Goal: Task Accomplishment & Management: Use online tool/utility

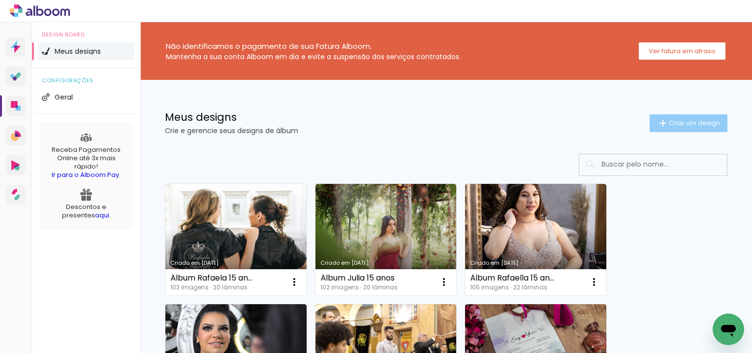
click at [686, 125] on span "Criar um design" at bounding box center [694, 123] width 51 height 6
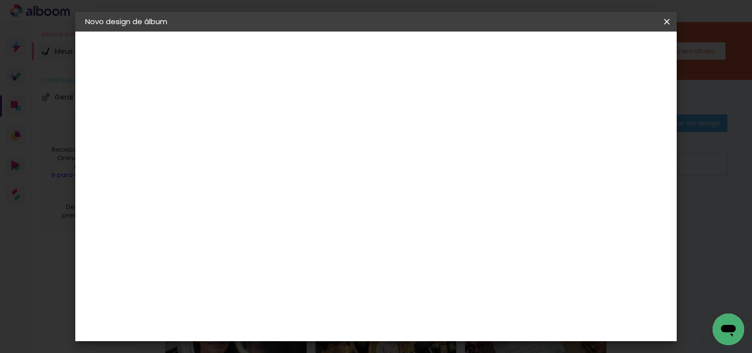
click at [246, 137] on input at bounding box center [246, 132] width 0 height 15
type input "Álbum Priscila e [PERSON_NAME]"
type paper-input "Álbum Priscila e [PERSON_NAME]"
click at [347, 57] on paper-button "Avançar" at bounding box center [323, 52] width 48 height 17
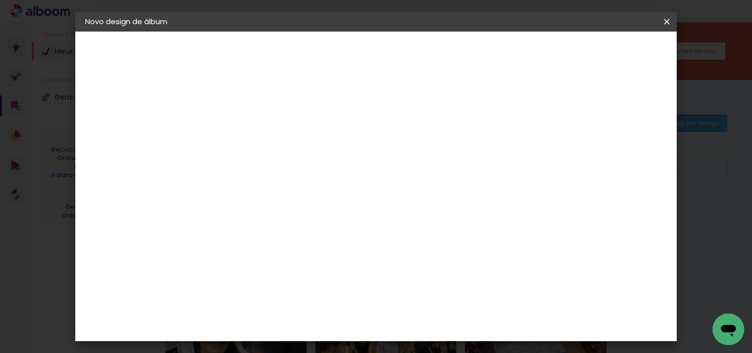
click at [277, 327] on paper-item "Quality" at bounding box center [271, 338] width 106 height 22
click at [0, 0] on slot "Avançar" at bounding box center [0, 0] width 0 height 0
click at [296, 179] on div at bounding box center [271, 179] width 50 height 1
click at [0, 0] on slot "SlimBook" at bounding box center [0, 0] width 0 height 0
click at [367, 162] on input "SlimBook" at bounding box center [306, 161] width 121 height 15
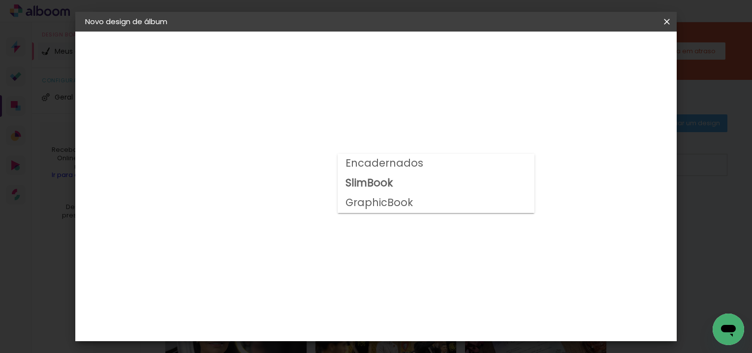
click at [0, 0] on slot "GraphicBook" at bounding box center [0, 0] width 0 height 0
type input "GraphicBook"
click at [367, 160] on input "GraphicBook" at bounding box center [306, 161] width 121 height 15
click at [0, 0] on slot "GraphicBook" at bounding box center [0, 0] width 0 height 0
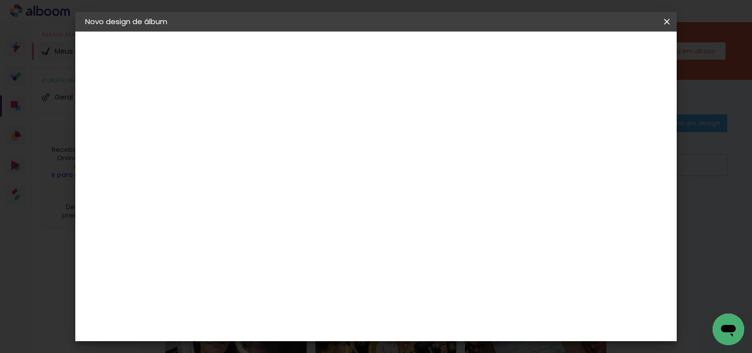
click at [313, 259] on span "30 × 30" at bounding box center [290, 269] width 46 height 20
click at [0, 0] on slot "Avançar" at bounding box center [0, 0] width 0 height 0
click at [442, 52] on paper-button "Voltar" at bounding box center [422, 52] width 40 height 17
click at [285, 165] on input "text" at bounding box center [265, 171] width 38 height 15
click at [0, 0] on slot "SlimBook" at bounding box center [0, 0] width 0 height 0
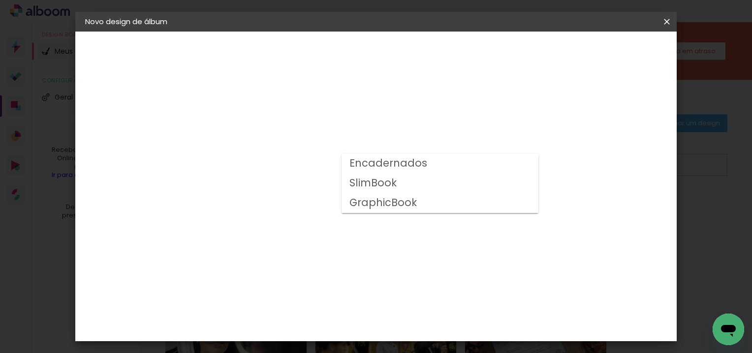
type input "SlimBook"
click at [407, 57] on paper-button "Avançar" at bounding box center [383, 52] width 48 height 17
click at [512, 106] on div "Mostrar sangria" at bounding box center [478, 106] width 65 height 12
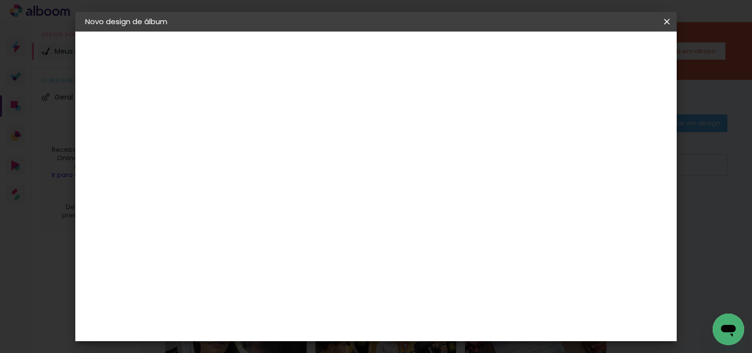
type paper-checkbox "on"
click at [502, 49] on span "Iniciar design" at bounding box center [479, 52] width 45 height 7
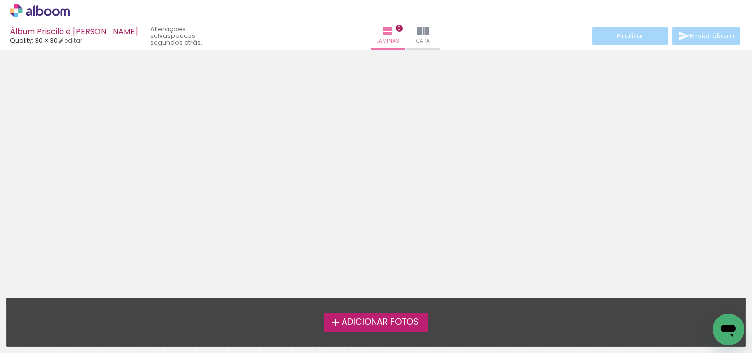
click at [368, 318] on span "Adicionar Fotos" at bounding box center [380, 322] width 77 height 9
click at [0, 0] on input "file" at bounding box center [0, 0] width 0 height 0
